Goal: Information Seeking & Learning: Find specific fact

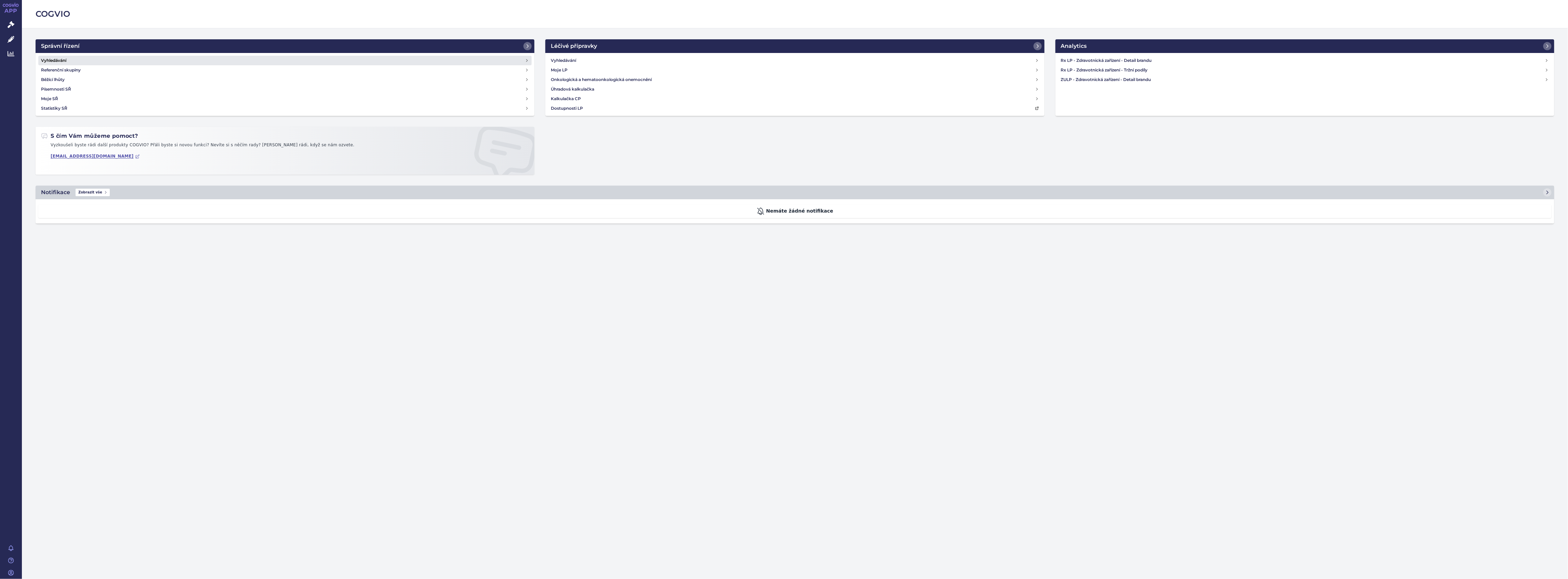
click at [163, 62] on link "Vyhledávání" at bounding box center [285, 60] width 493 height 10
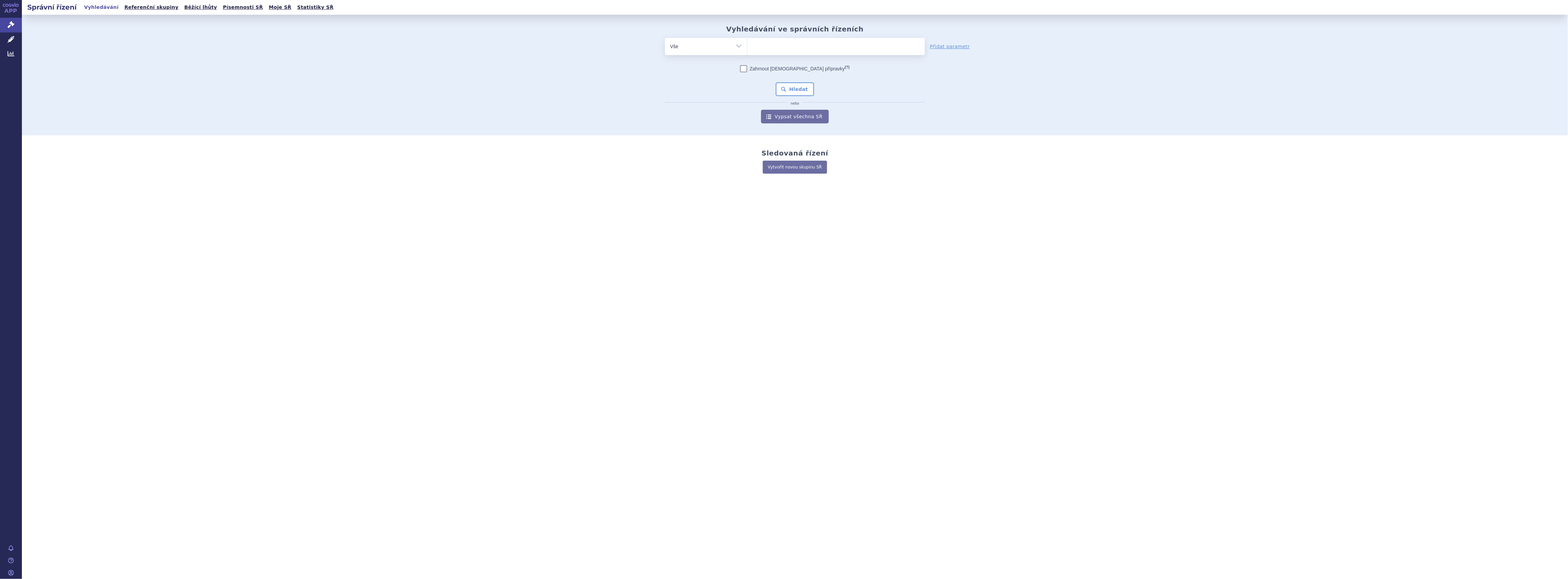
click at [787, 43] on ul at bounding box center [836, 46] width 177 height 15
click at [747, 43] on select at bounding box center [747, 46] width 0 height 17
type input "na"
type input "nav"
type input "navel"
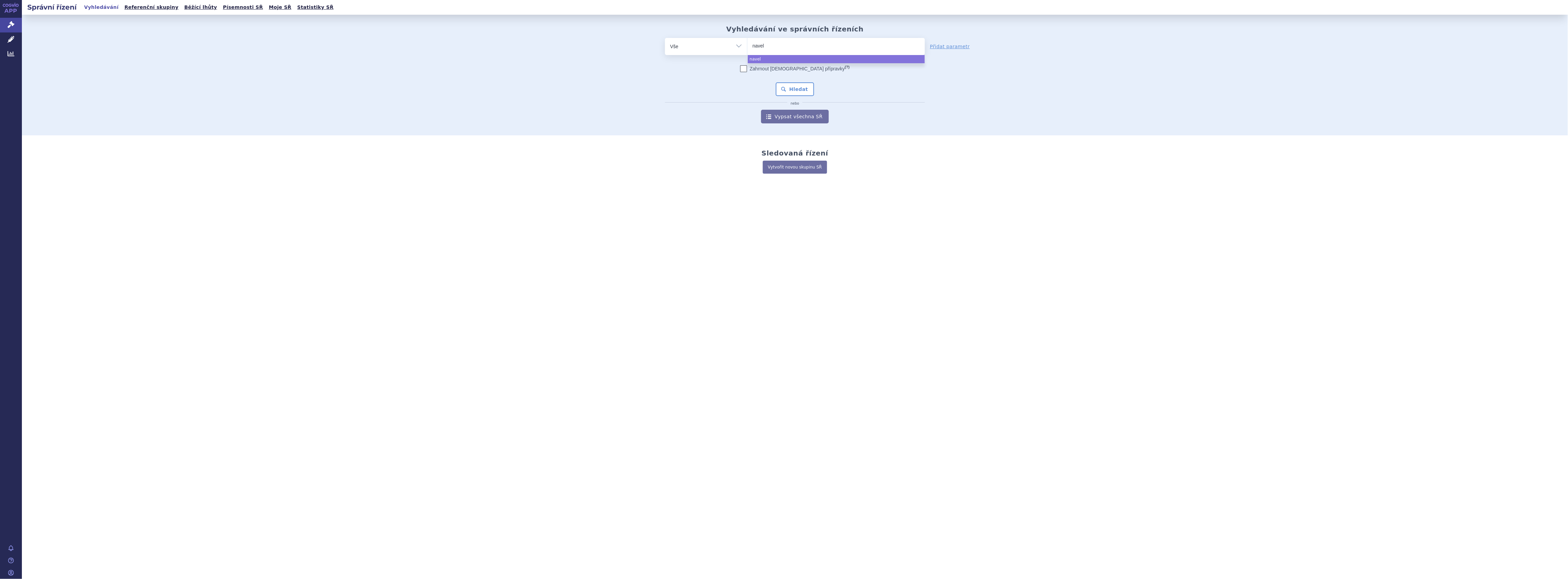
type input "navelb"
type input "navelbi"
type input "navelbin"
select select "navelbin"
drag, startPoint x: 798, startPoint y: 103, endPoint x: 801, endPoint y: 94, distance: 9.5
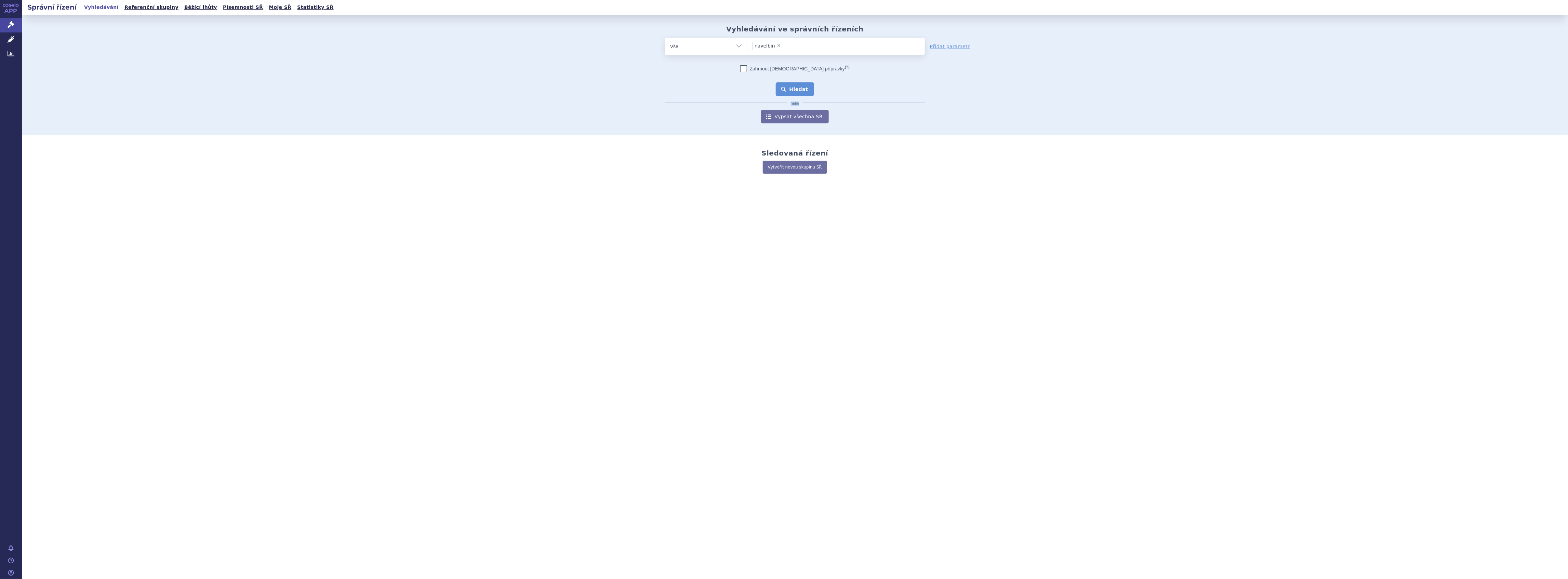
click at [798, 98] on div "Zahrnout bratrské přípravky (?) * Pozor, hledání dle vyhledávacího parametru In…" at bounding box center [794, 94] width 260 height 58
click at [806, 85] on button "Hledat" at bounding box center [794, 89] width 38 height 14
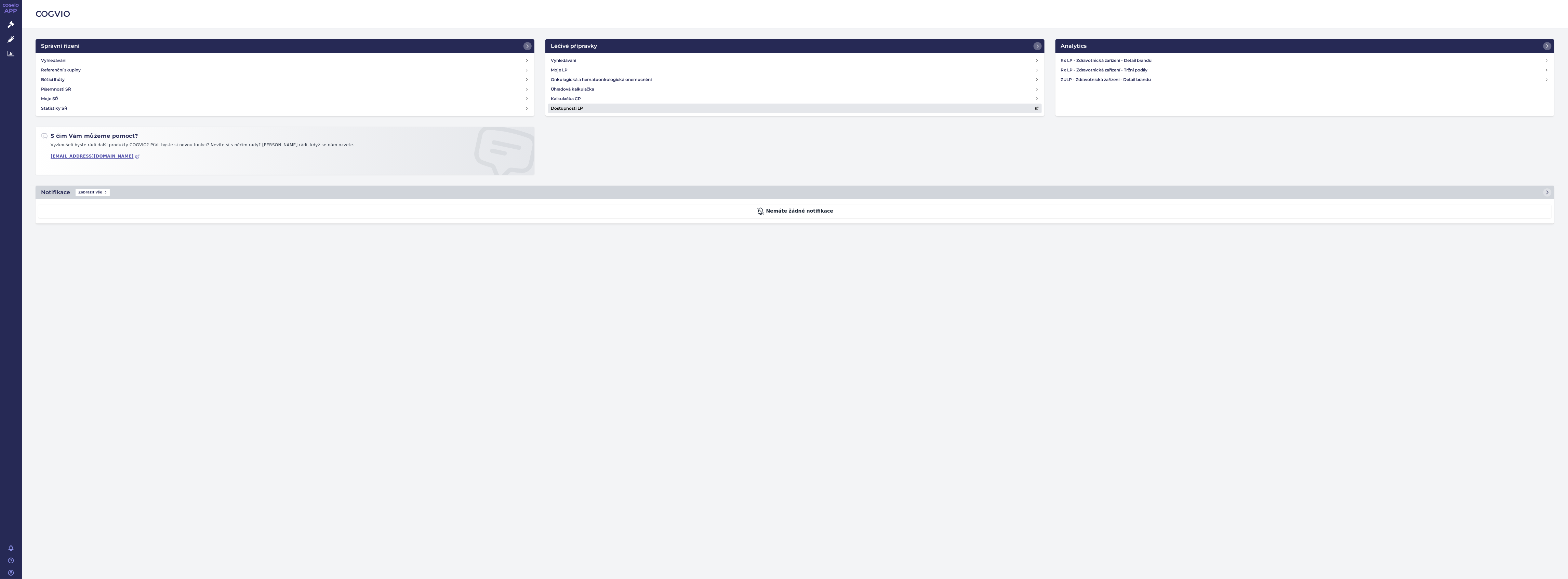
click at [588, 104] on link "Dostupnosti LP" at bounding box center [795, 108] width 493 height 10
